Goal: Transaction & Acquisition: Purchase product/service

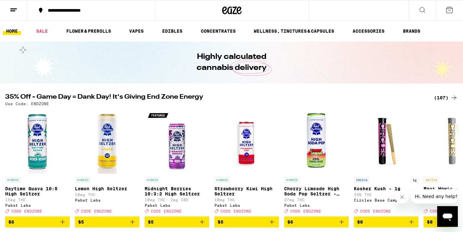
click at [441, 97] on div "(107)" at bounding box center [446, 98] width 24 height 8
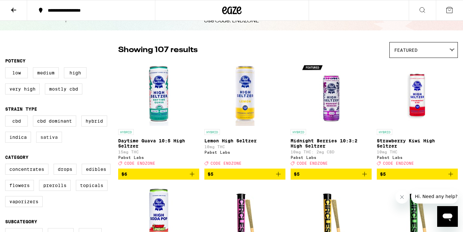
scroll to position [39, 0]
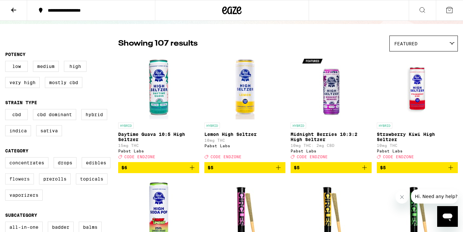
click at [26, 183] on label "Flowers" at bounding box center [19, 178] width 29 height 11
click at [7, 158] on input "Flowers" at bounding box center [6, 158] width 0 height 0
checkbox input "true"
